Goal: Task Accomplishment & Management: Complete application form

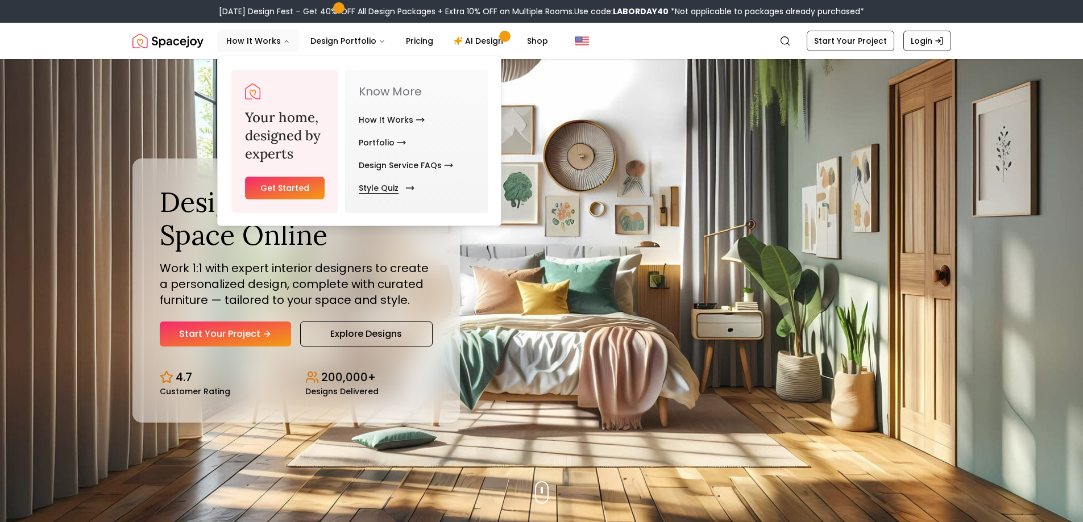
click at [399, 189] on link "Style Quiz" at bounding box center [384, 188] width 51 height 23
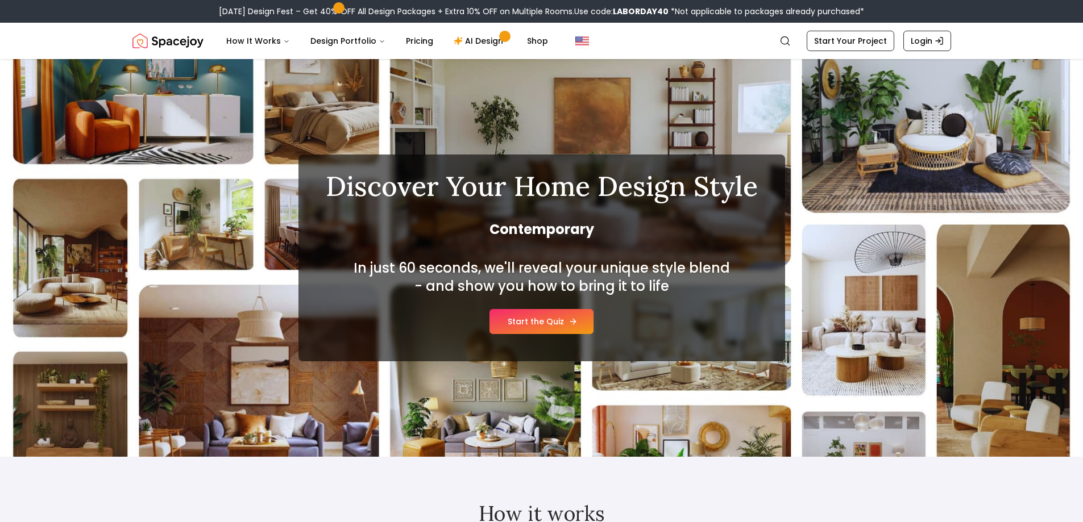
click at [544, 319] on link "Start the Quiz" at bounding box center [541, 321] width 104 height 25
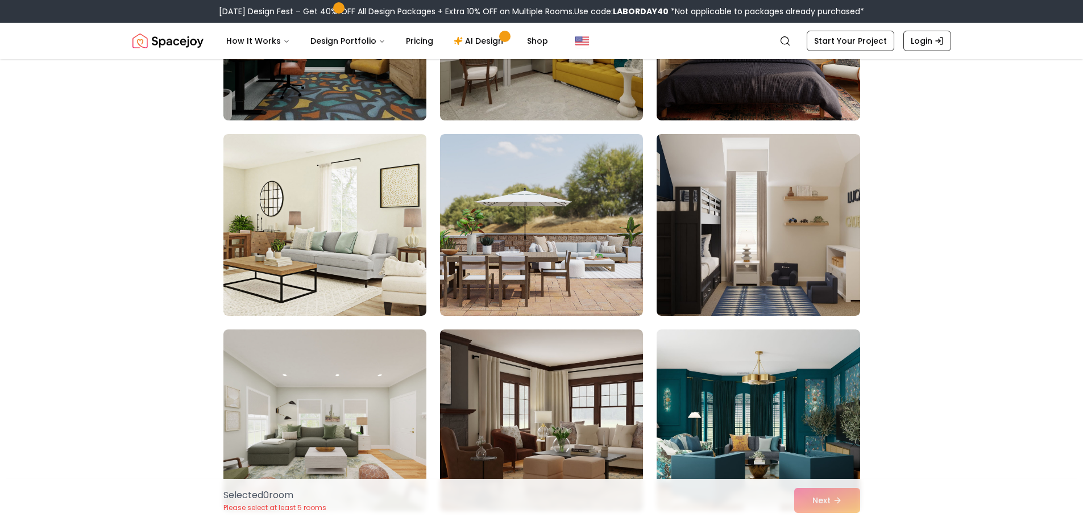
scroll to position [1326, 0]
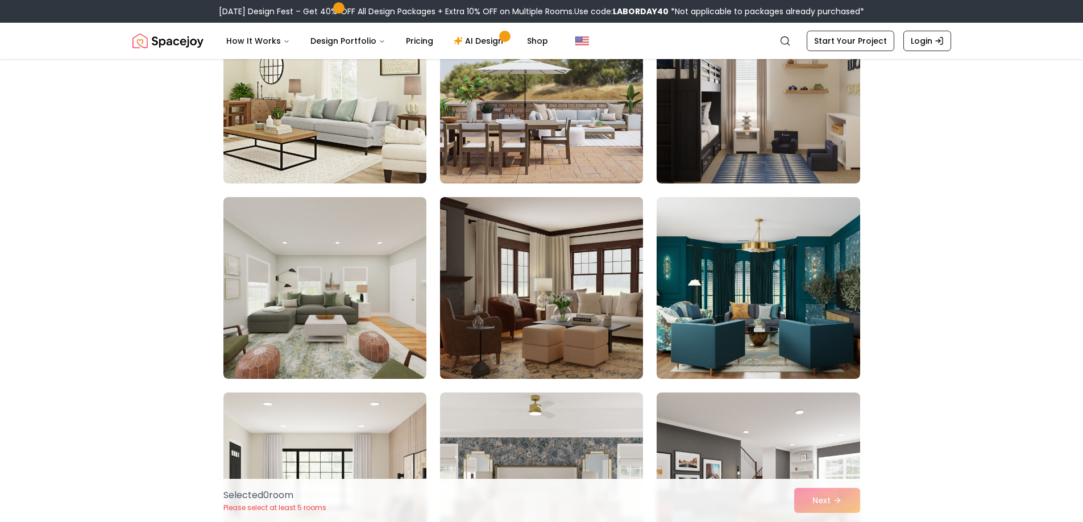
click at [575, 308] on img at bounding box center [541, 288] width 213 height 191
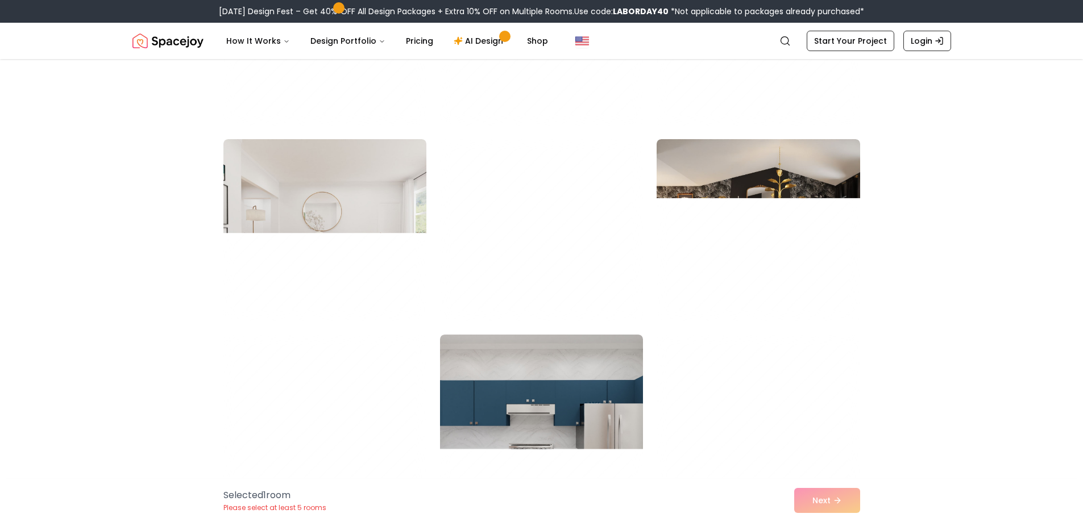
scroll to position [2388, 0]
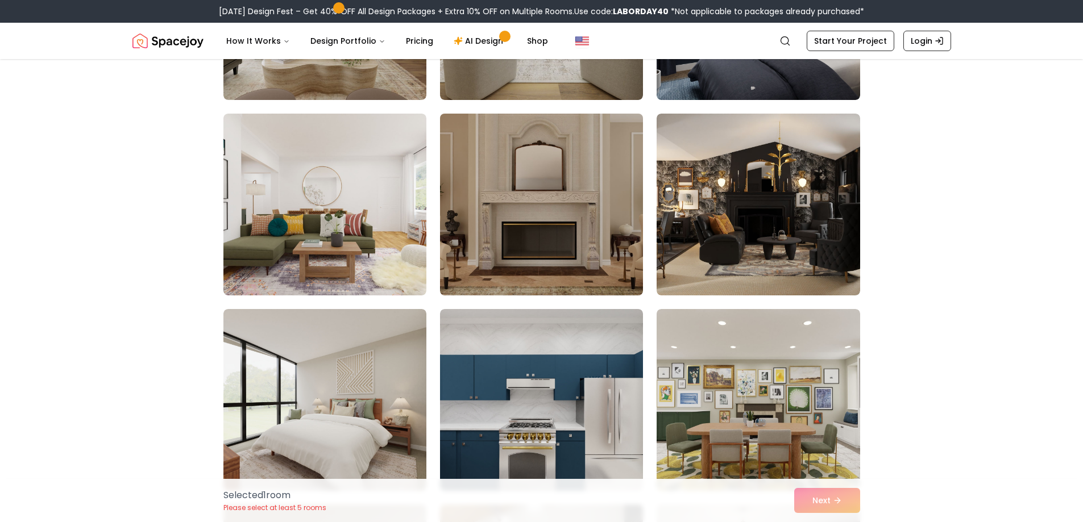
click at [538, 255] on img at bounding box center [541, 204] width 213 height 191
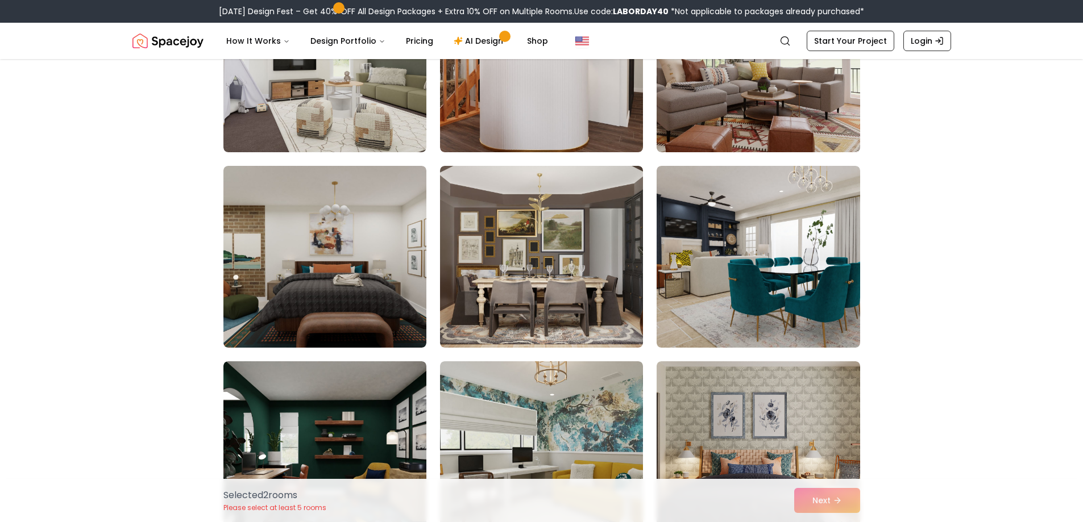
scroll to position [796, 0]
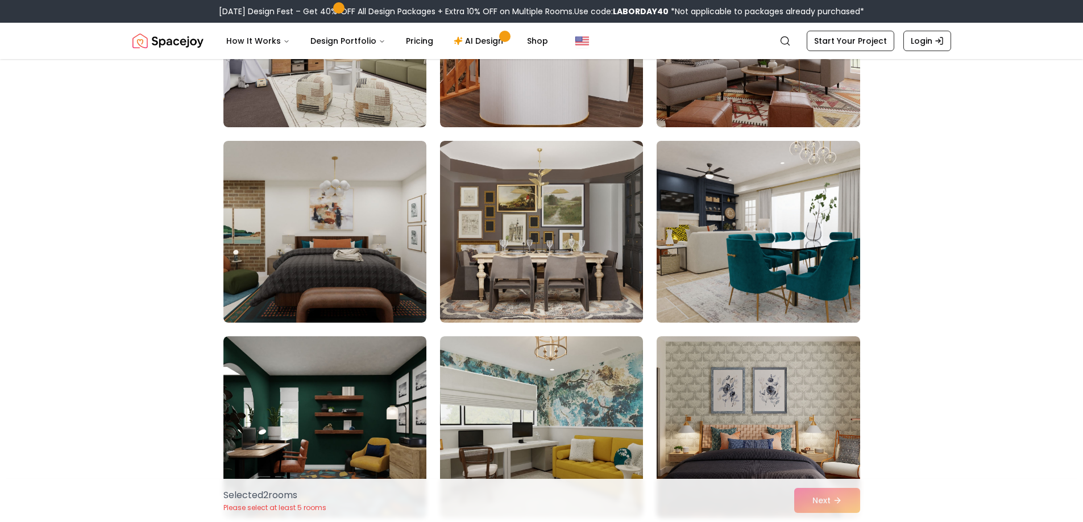
click at [769, 240] on img at bounding box center [757, 231] width 213 height 191
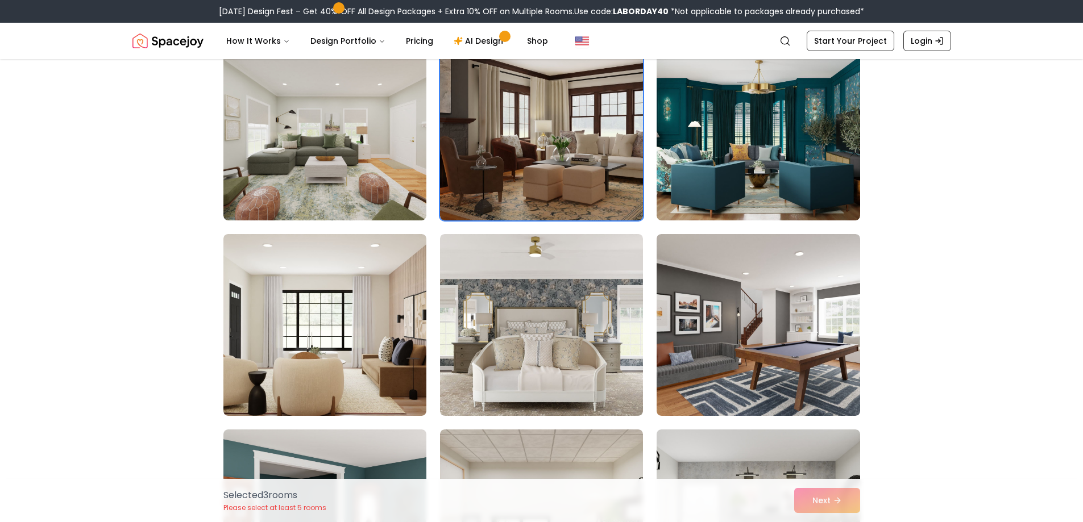
scroll to position [1459, 0]
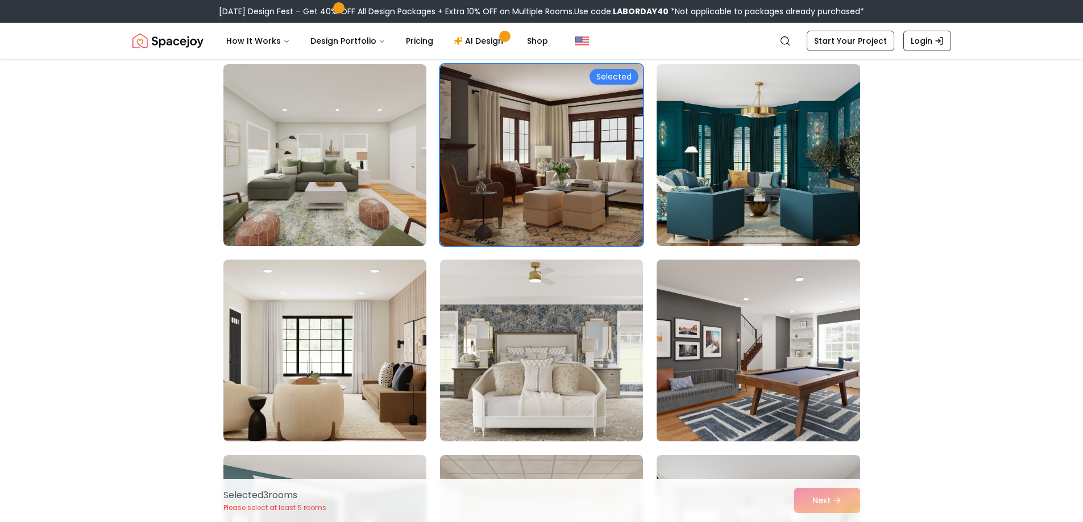
click at [829, 187] on img at bounding box center [757, 155] width 213 height 191
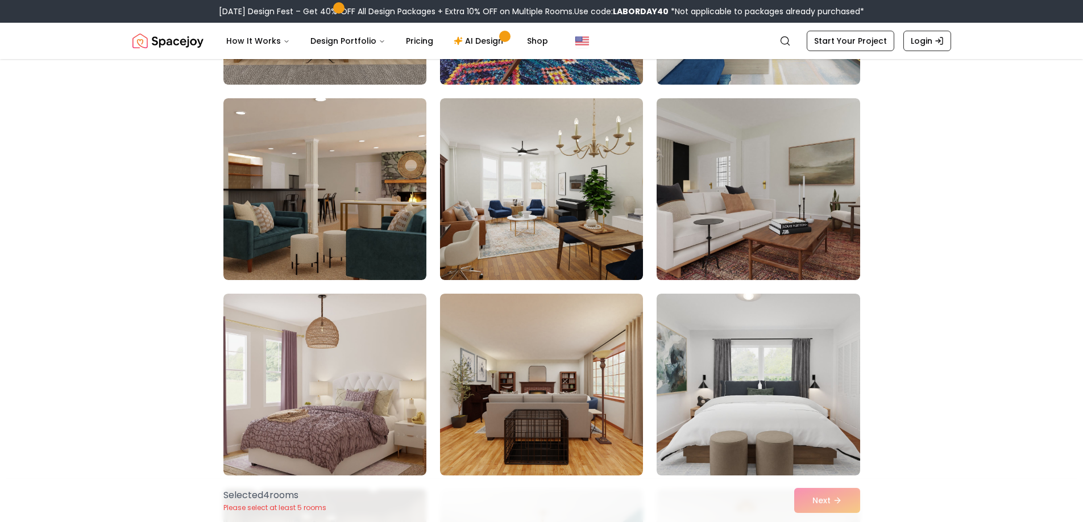
scroll to position [4775, 0]
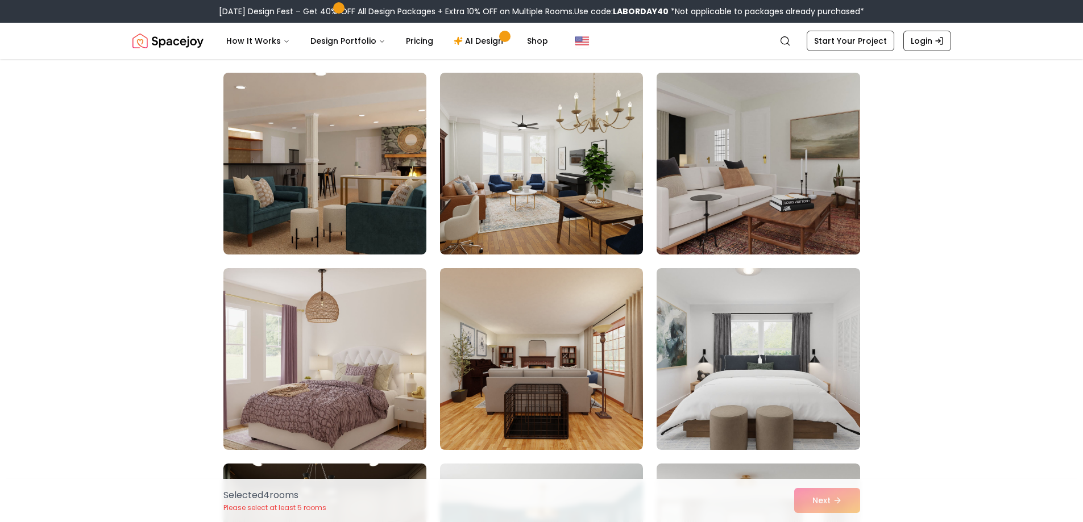
click at [769, 205] on img at bounding box center [757, 163] width 213 height 191
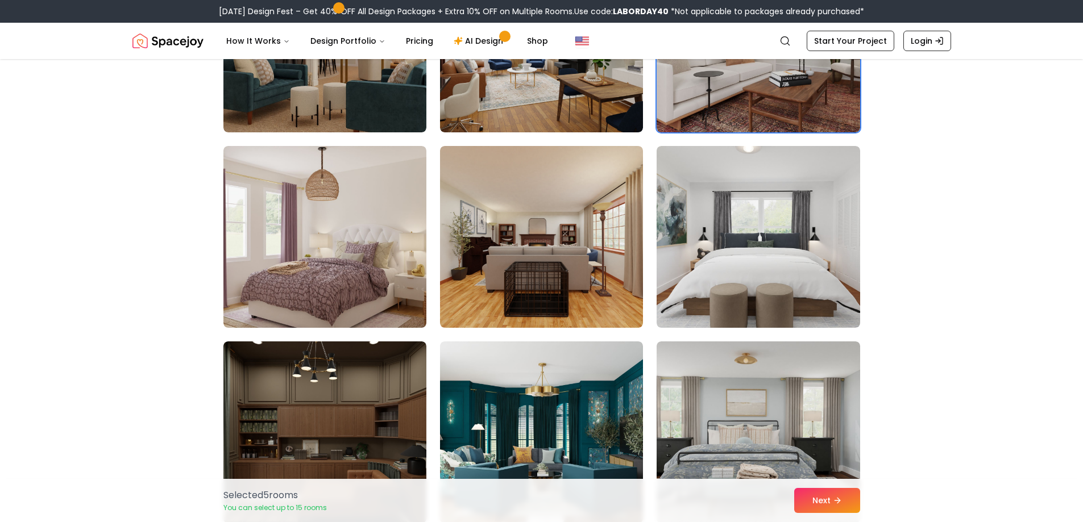
scroll to position [5041, 0]
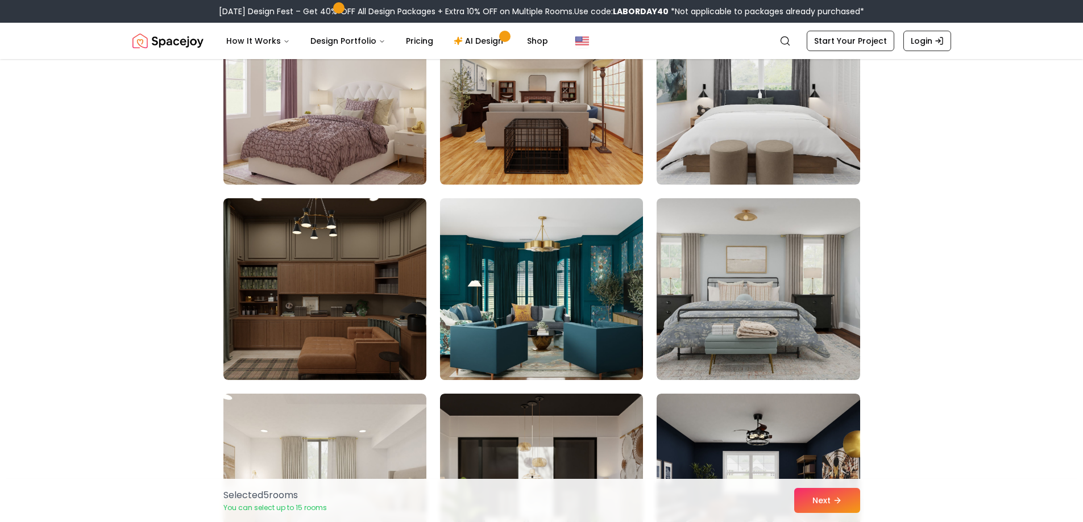
click at [588, 340] on img at bounding box center [541, 289] width 213 height 191
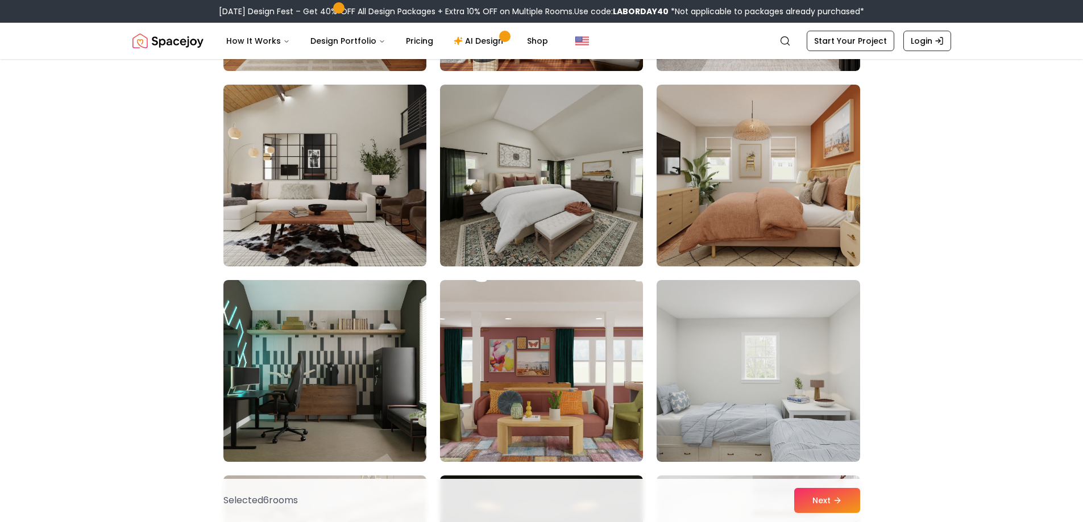
scroll to position [5571, 0]
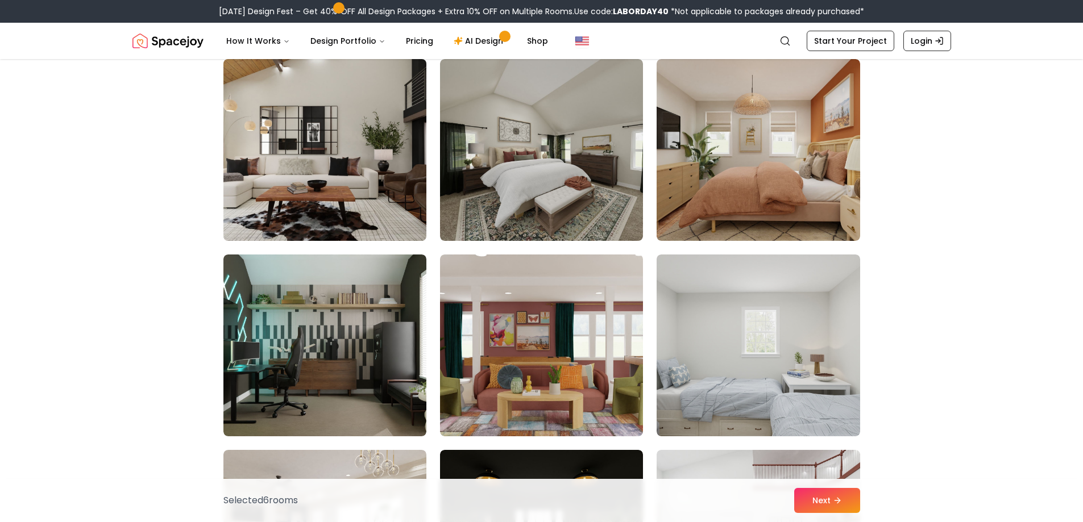
click at [327, 174] on img at bounding box center [324, 150] width 213 height 191
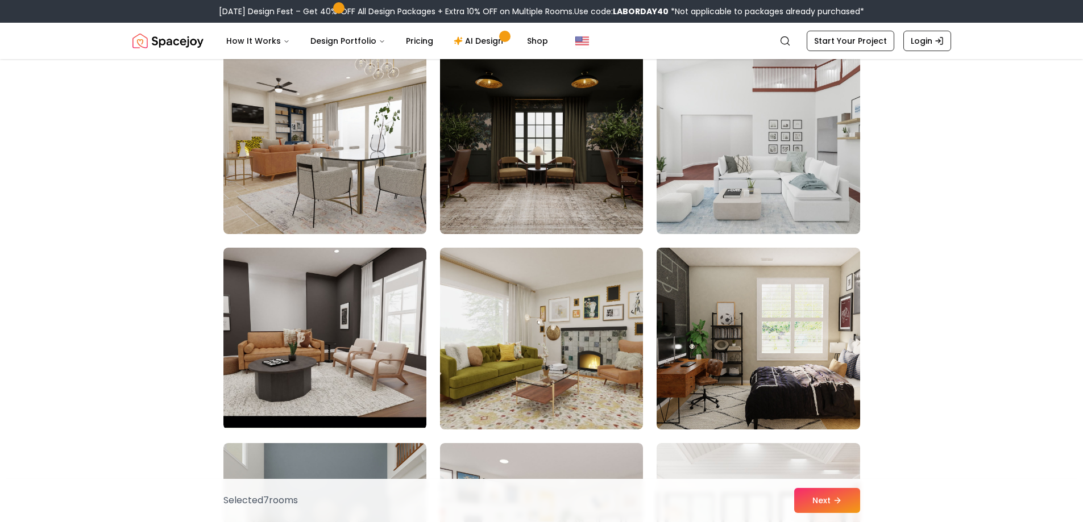
scroll to position [6235, 0]
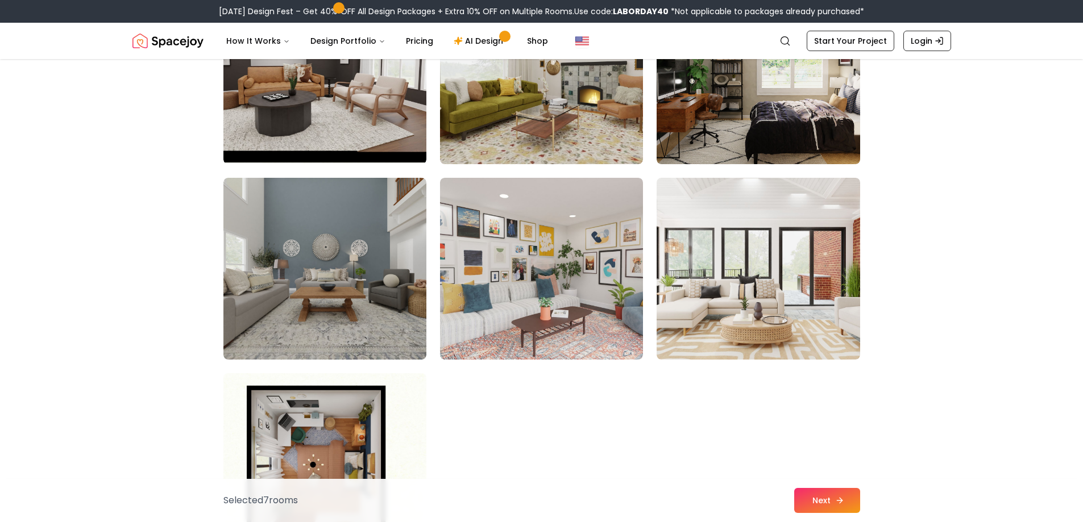
click at [843, 501] on icon at bounding box center [839, 500] width 9 height 9
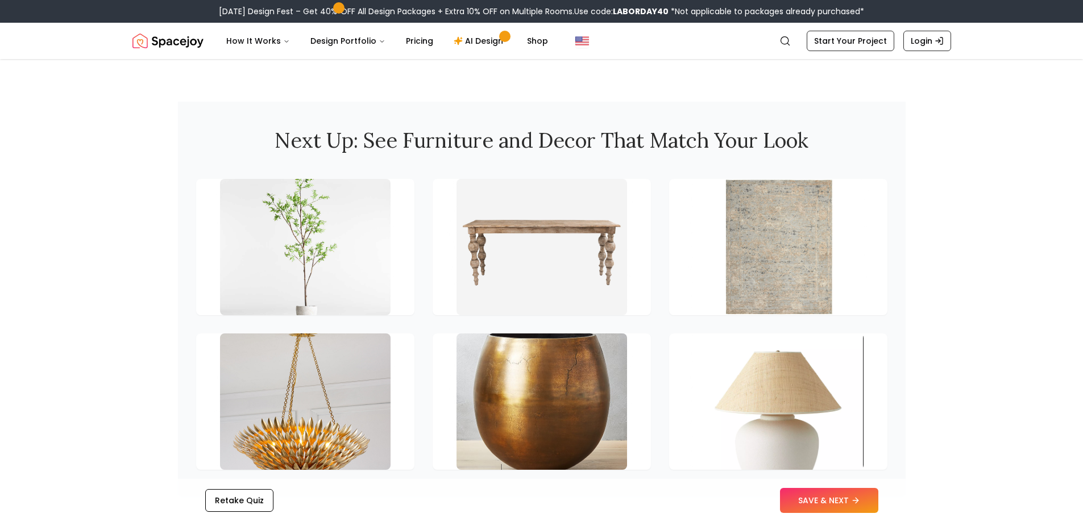
scroll to position [1724, 0]
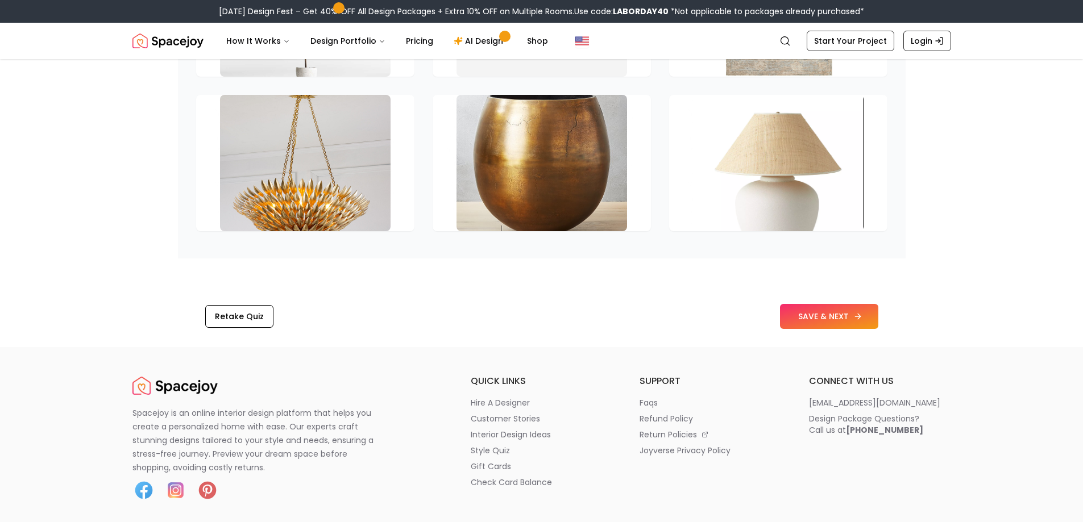
click at [823, 317] on button "SAVE & NEXT" at bounding box center [829, 316] width 98 height 25
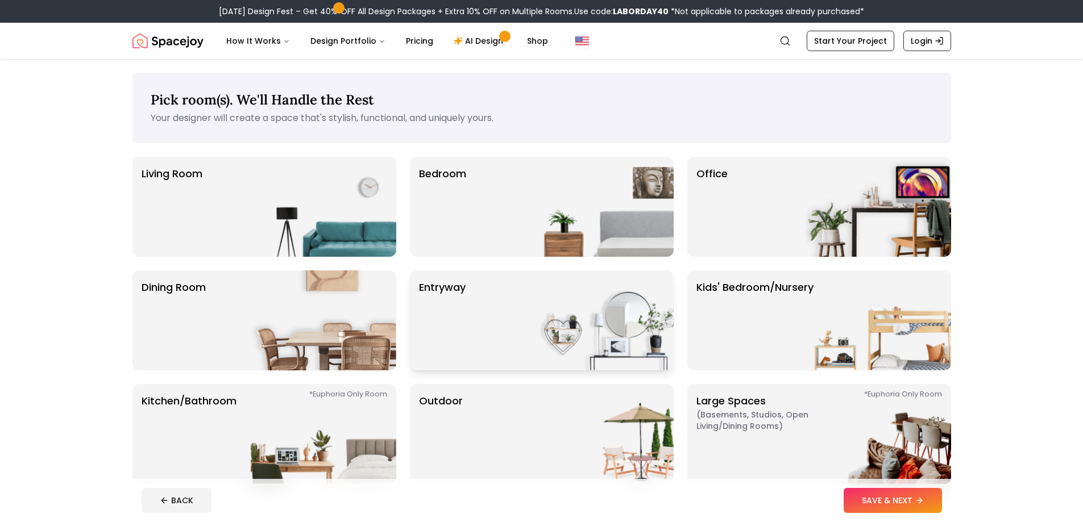
click at [584, 334] on img at bounding box center [601, 321] width 146 height 100
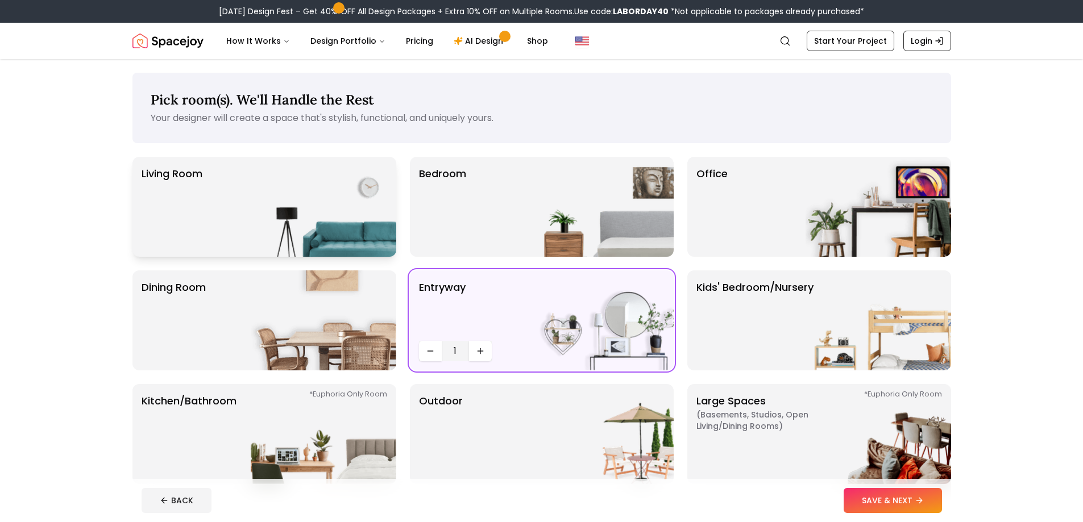
click at [306, 212] on img at bounding box center [324, 207] width 146 height 100
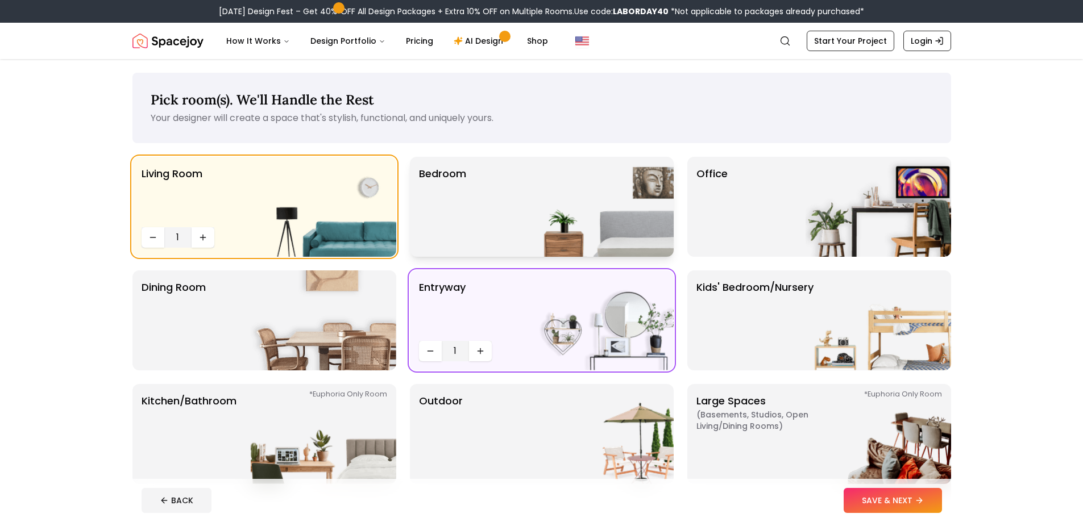
click at [636, 218] on img at bounding box center [601, 207] width 146 height 100
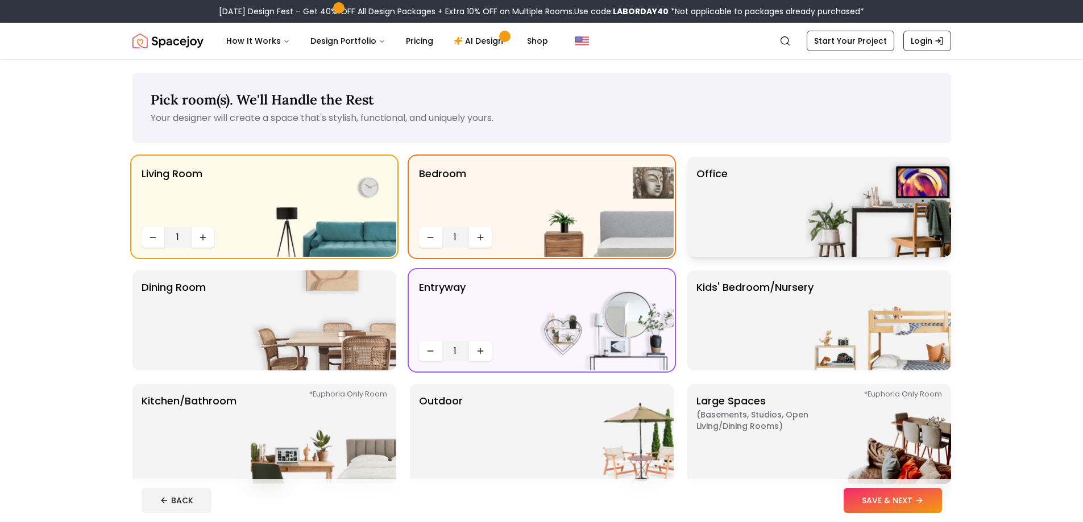
click at [852, 206] on img at bounding box center [879, 207] width 146 height 100
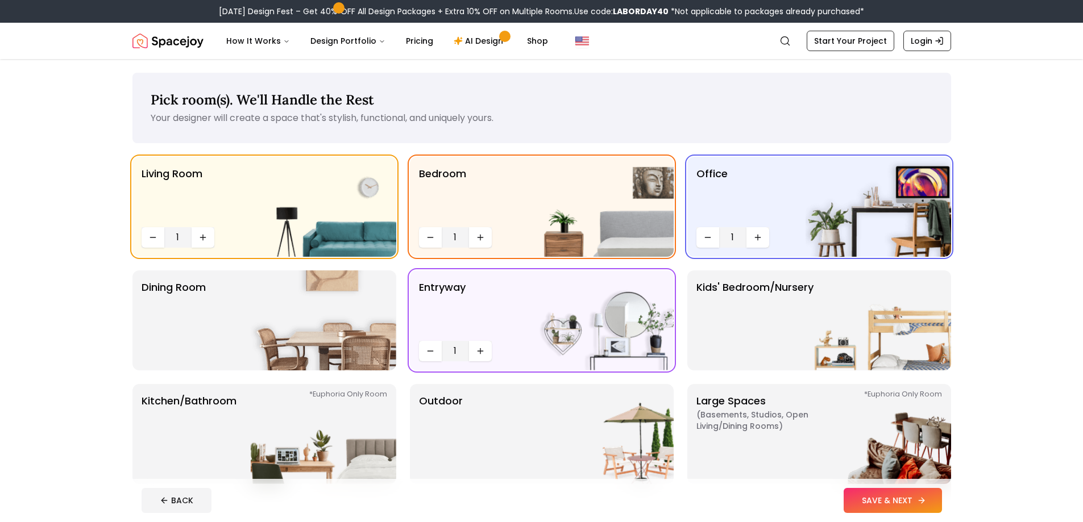
click at [912, 500] on button "SAVE & NEXT" at bounding box center [893, 500] width 98 height 25
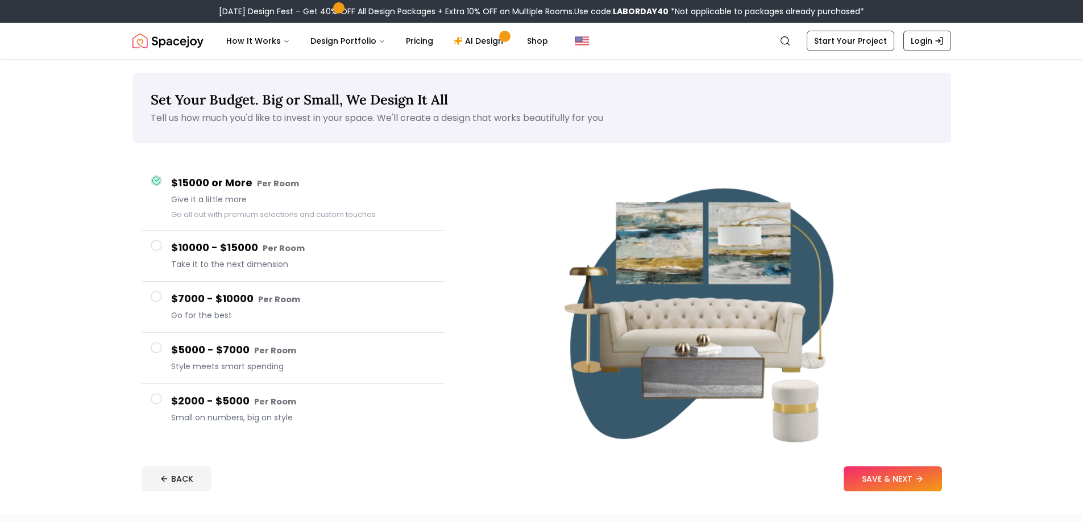
click at [157, 248] on span at bounding box center [156, 245] width 11 height 11
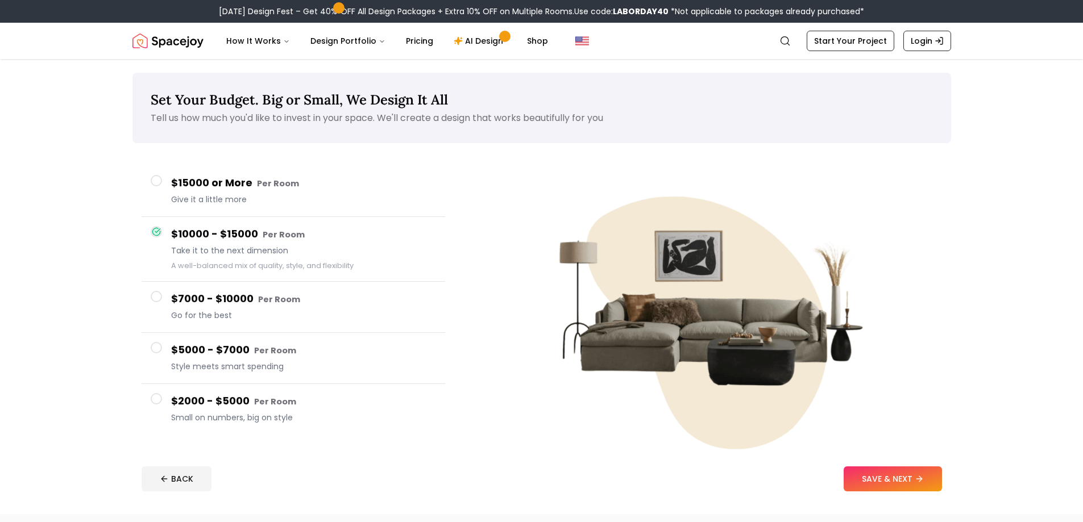
click at [157, 177] on span at bounding box center [156, 180] width 11 height 11
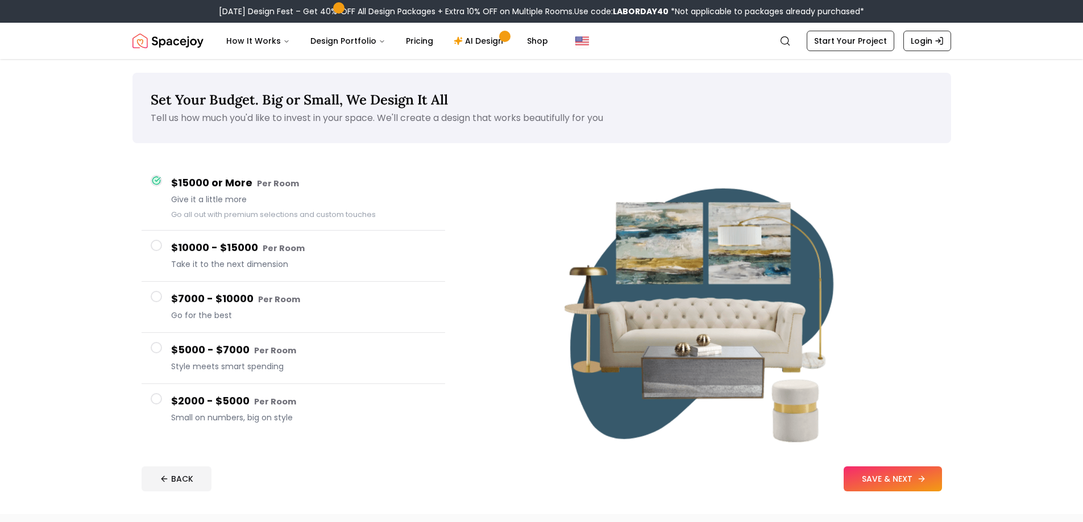
click at [893, 475] on button "SAVE & NEXT" at bounding box center [893, 479] width 98 height 25
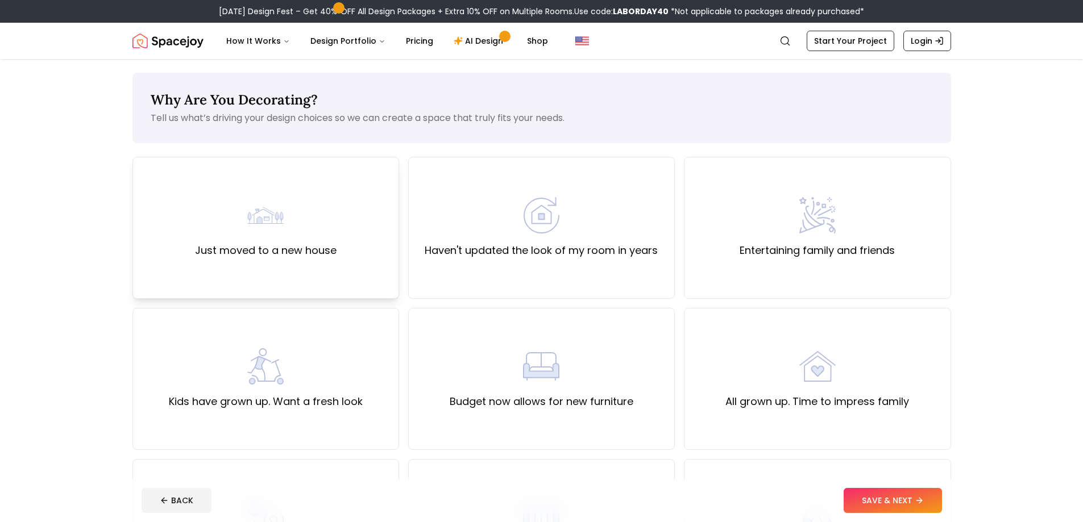
click at [298, 221] on div "Just moved to a new house" at bounding box center [266, 227] width 142 height 61
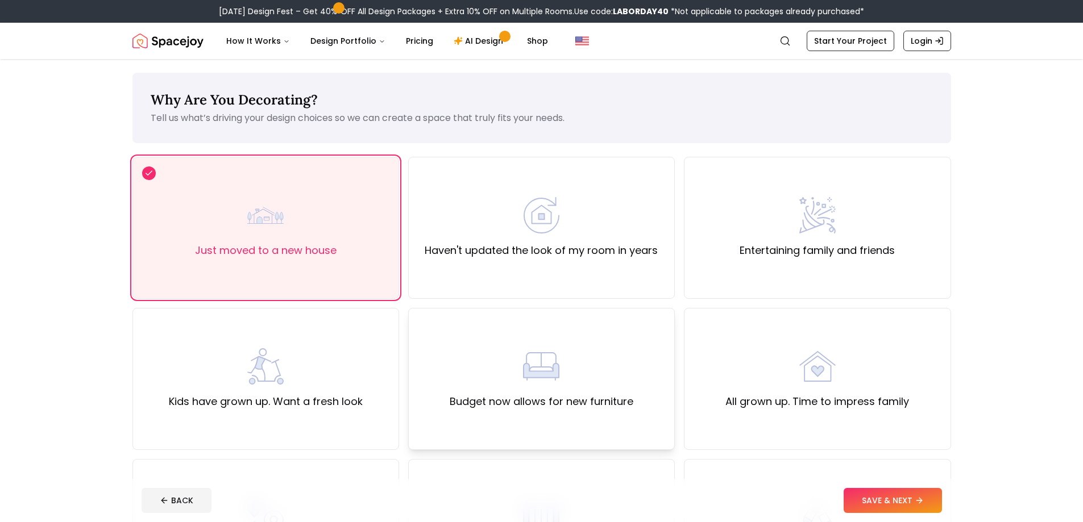
click at [527, 383] on img at bounding box center [541, 366] width 36 height 36
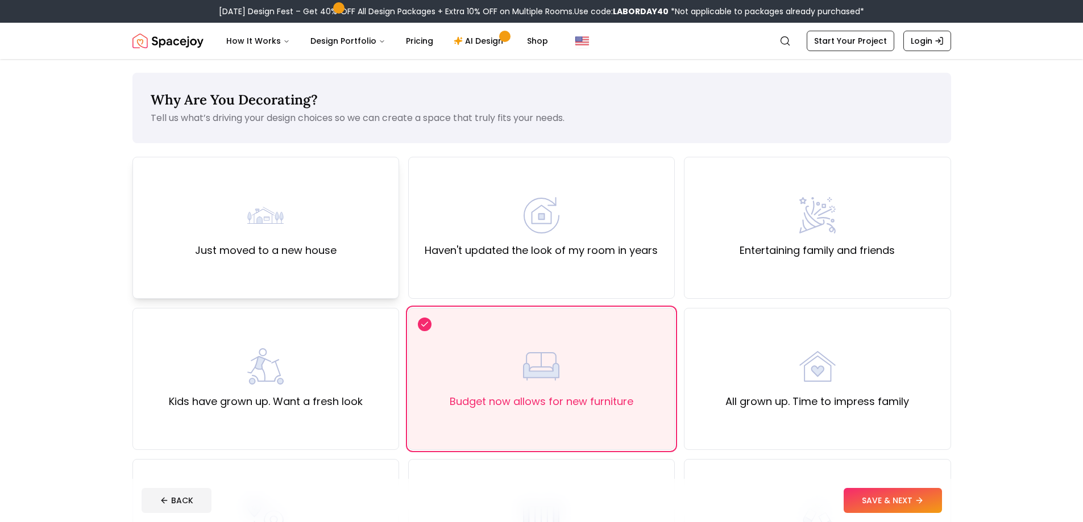
click at [335, 250] on label "Just moved to a new house" at bounding box center [266, 251] width 142 height 16
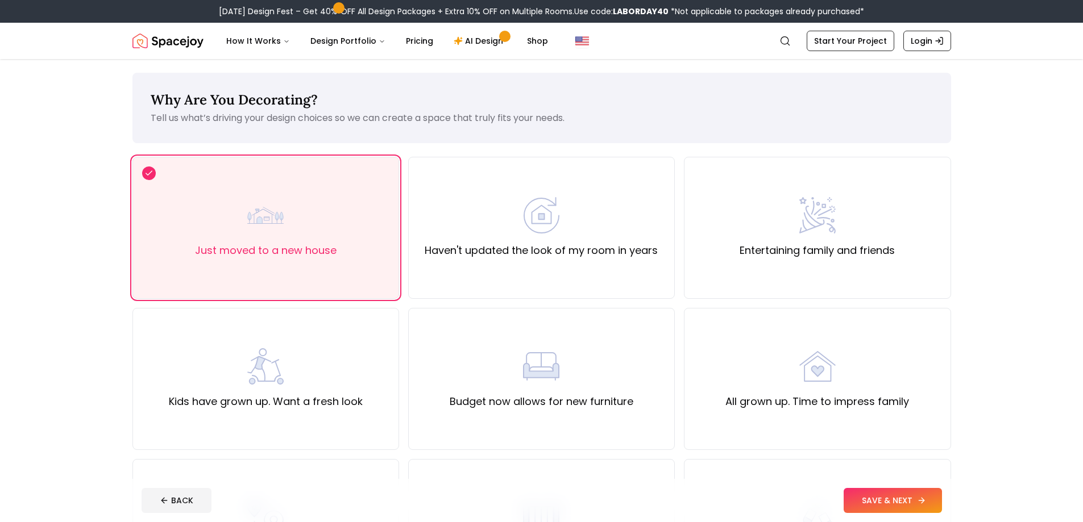
click at [924, 497] on icon at bounding box center [921, 500] width 9 height 9
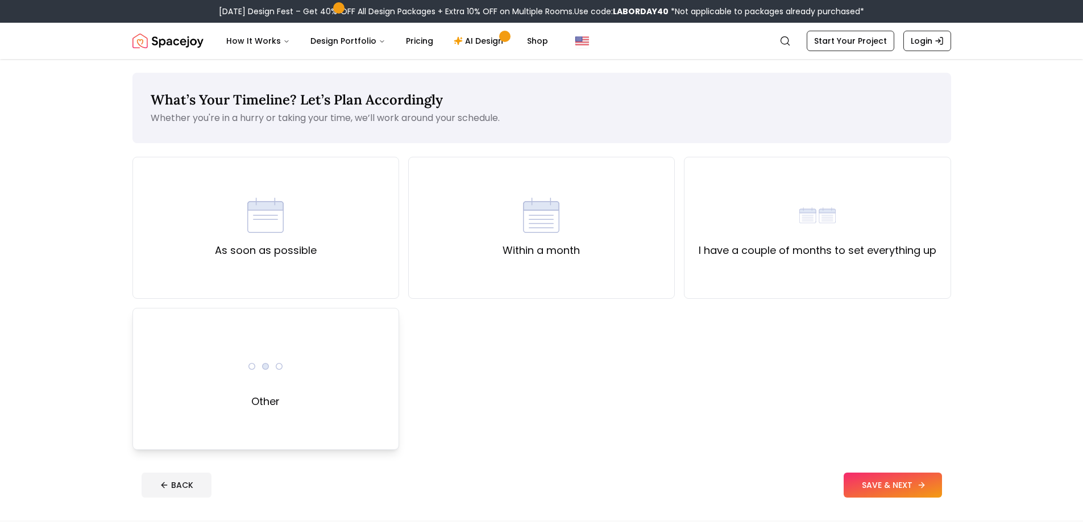
click at [316, 388] on div "Other" at bounding box center [265, 379] width 267 height 142
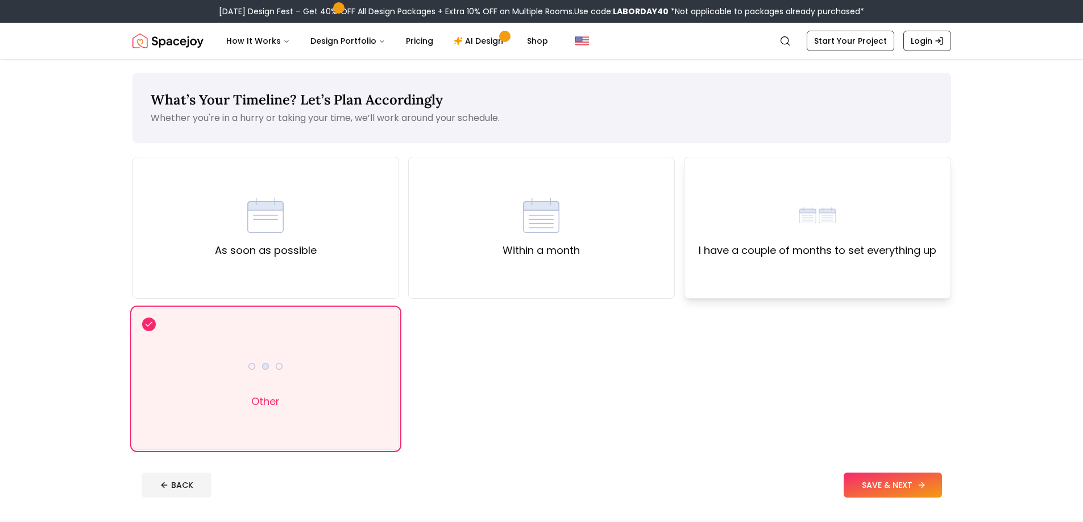
click at [858, 222] on div "I have a couple of months to set everything up" at bounding box center [818, 227] width 238 height 61
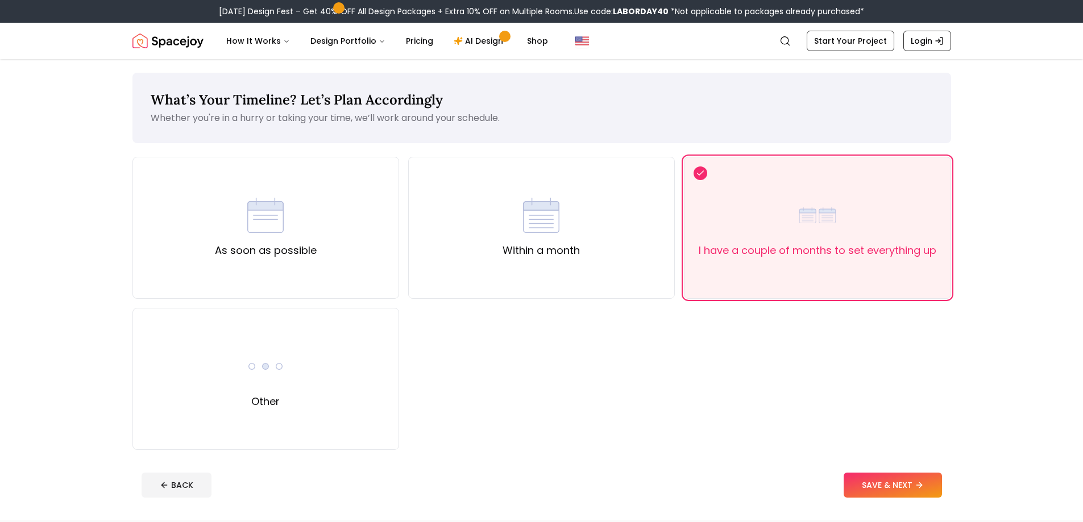
click at [910, 487] on button "SAVE & NEXT" at bounding box center [893, 485] width 98 height 25
